Goal: Task Accomplishment & Management: Complete application form

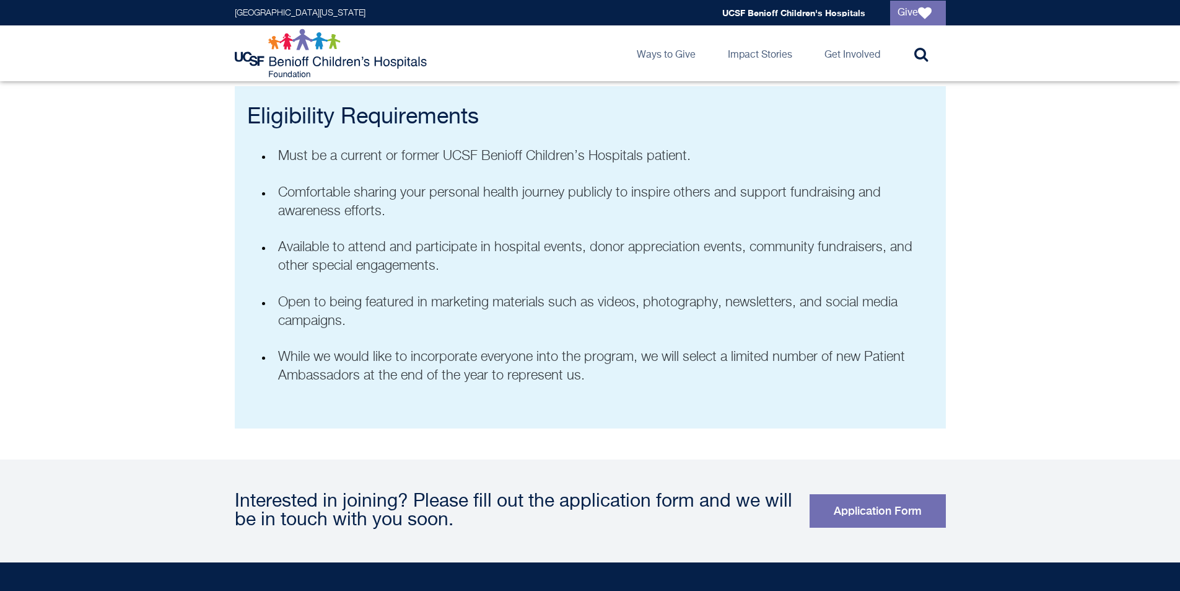
scroll to position [744, 0]
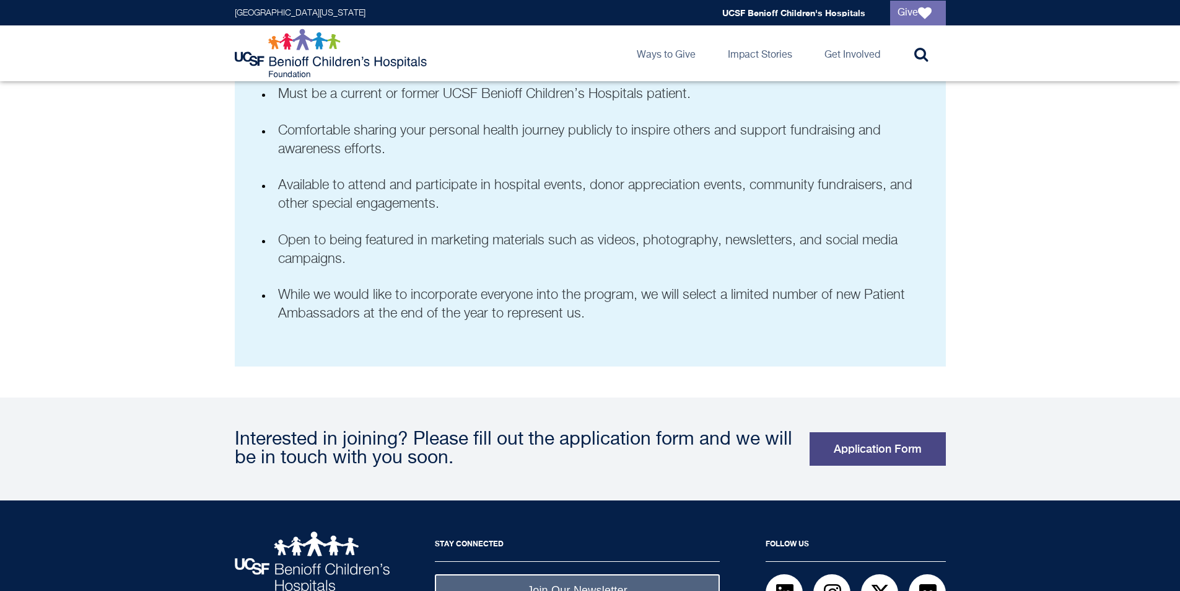
click at [854, 446] on link "Application Form" at bounding box center [878, 448] width 136 height 33
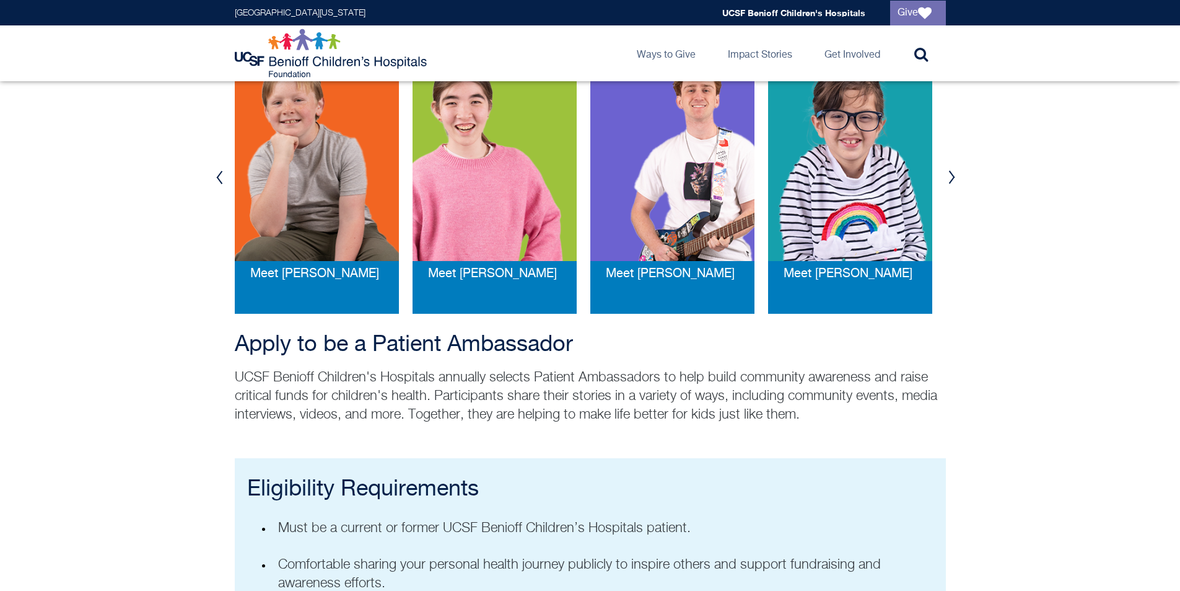
scroll to position [124, 0]
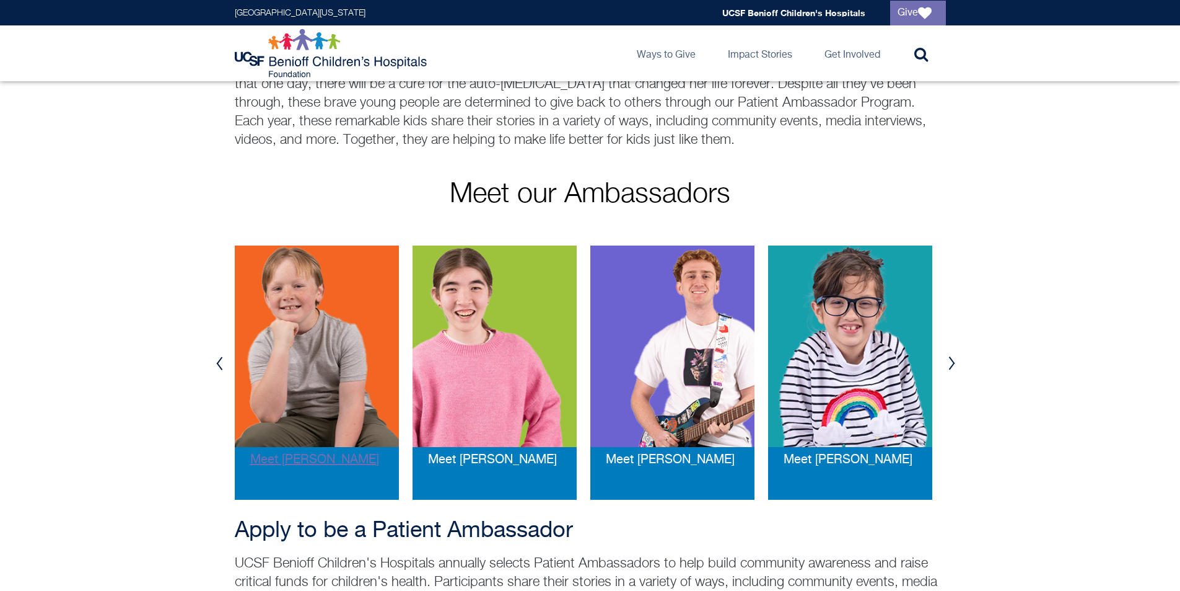
click at [320, 459] on span "Meet [PERSON_NAME]" at bounding box center [314, 459] width 129 height 13
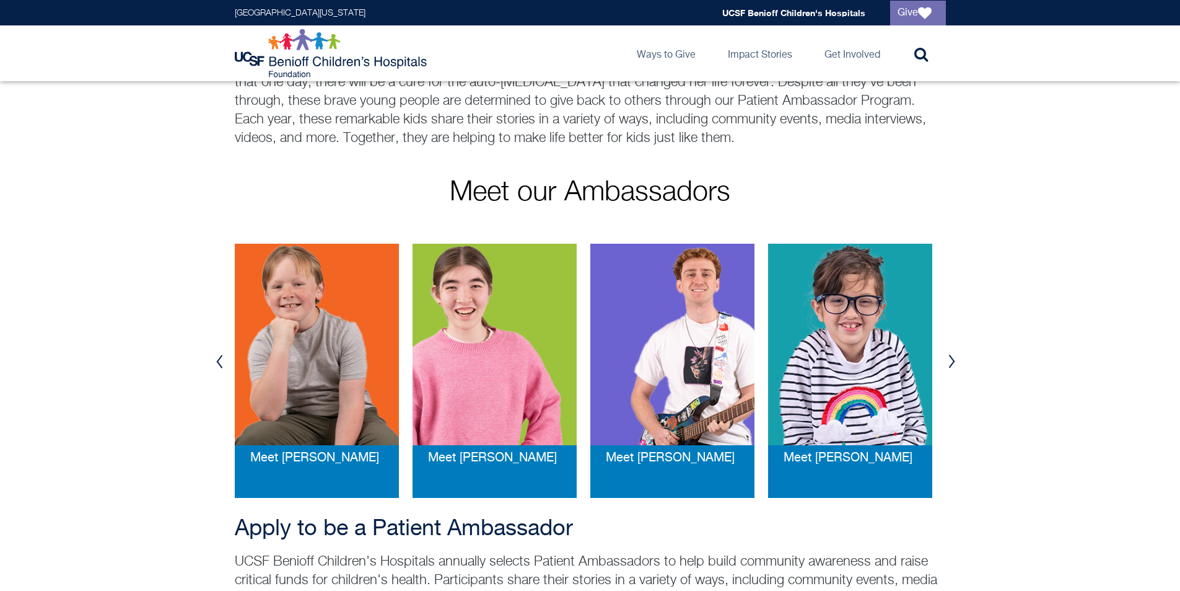
click at [671, 426] on img at bounding box center [673, 344] width 164 height 201
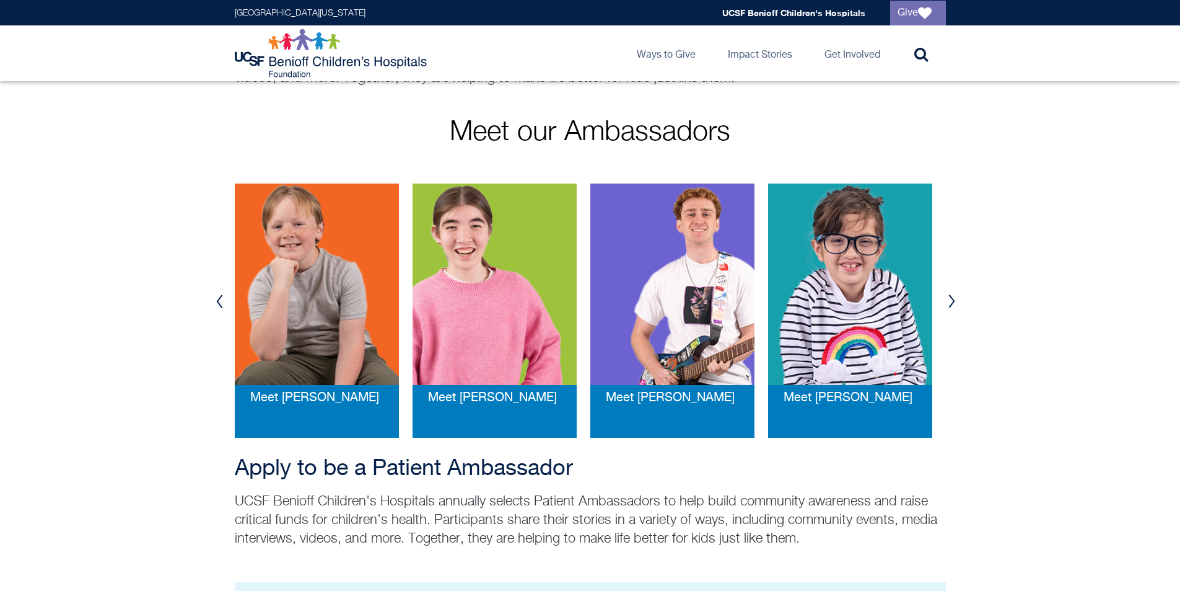
scroll to position [248, 0]
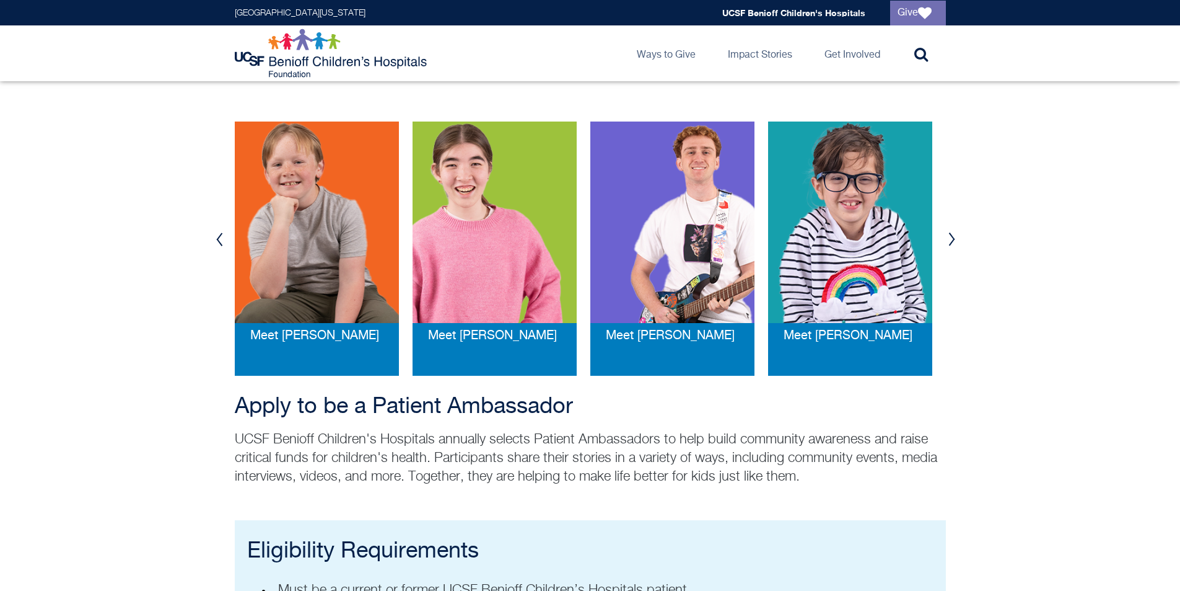
click at [952, 239] on button "Next" at bounding box center [952, 239] width 19 height 37
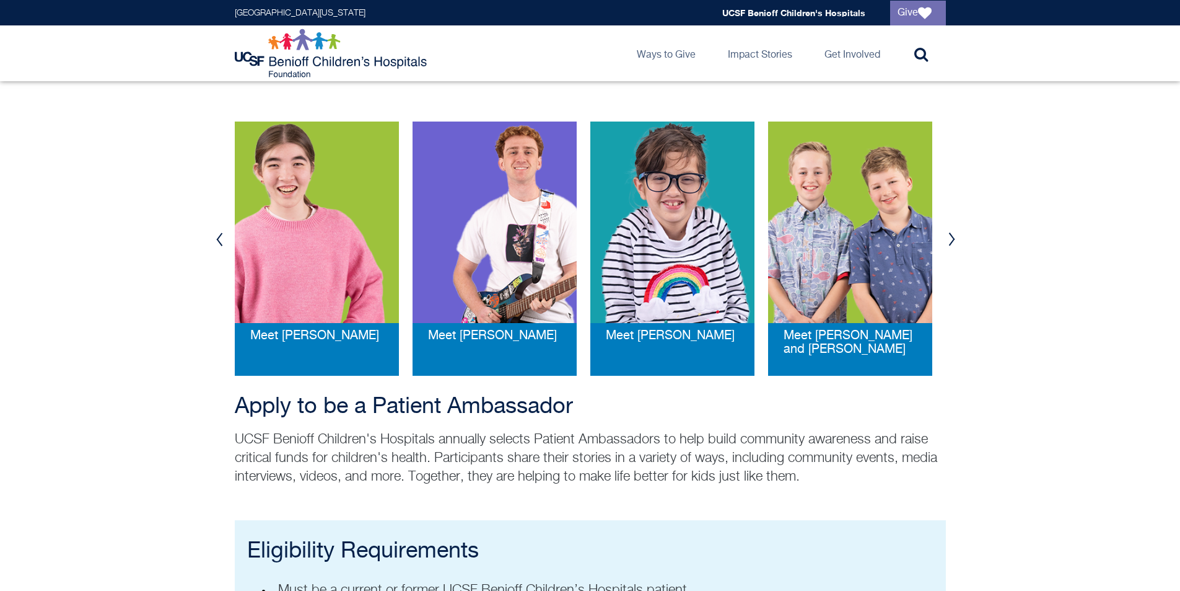
click at [952, 239] on button "Next" at bounding box center [952, 239] width 19 height 37
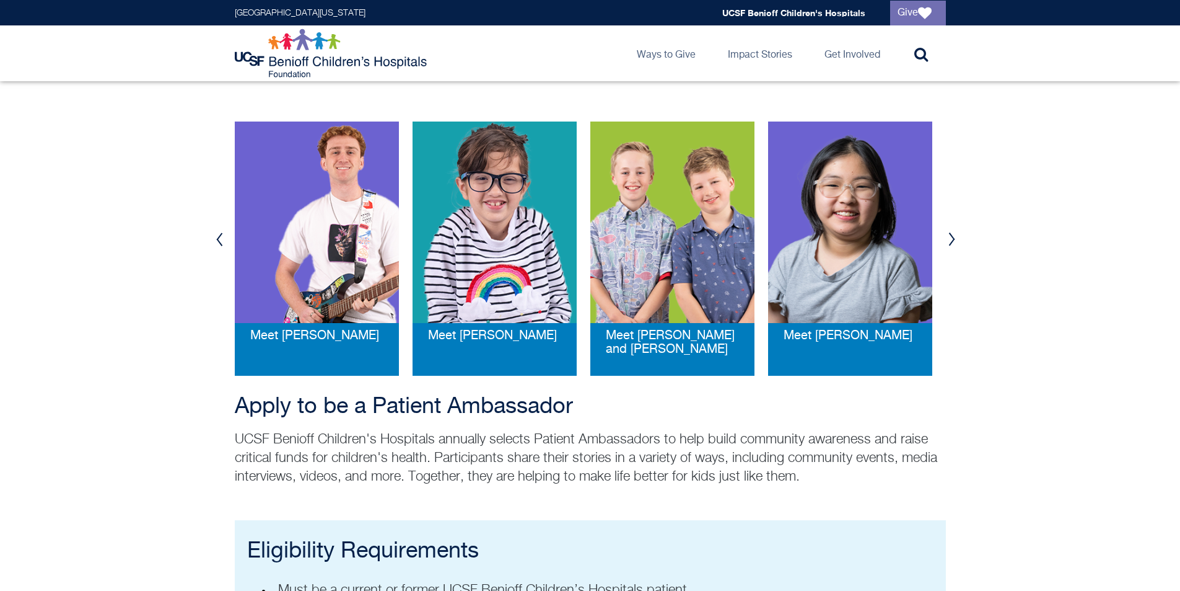
click at [952, 239] on button "Next" at bounding box center [952, 239] width 19 height 37
